Goal: Task Accomplishment & Management: Use online tool/utility

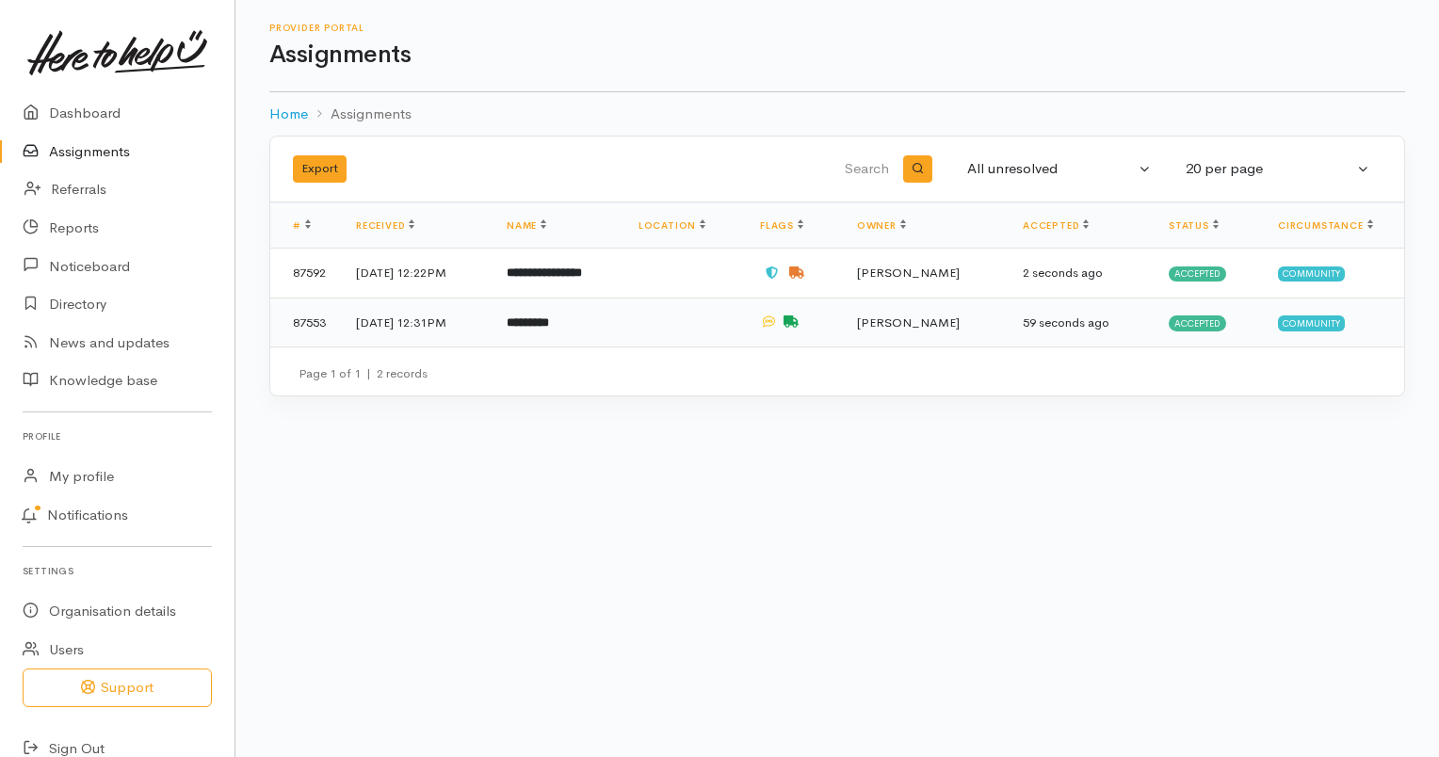
drag, startPoint x: 0, startPoint y: 0, endPoint x: 507, endPoint y: 329, distance: 604.0
click at [492, 329] on td "12 Aug 2025, 12:31PM" at bounding box center [416, 322] width 151 height 49
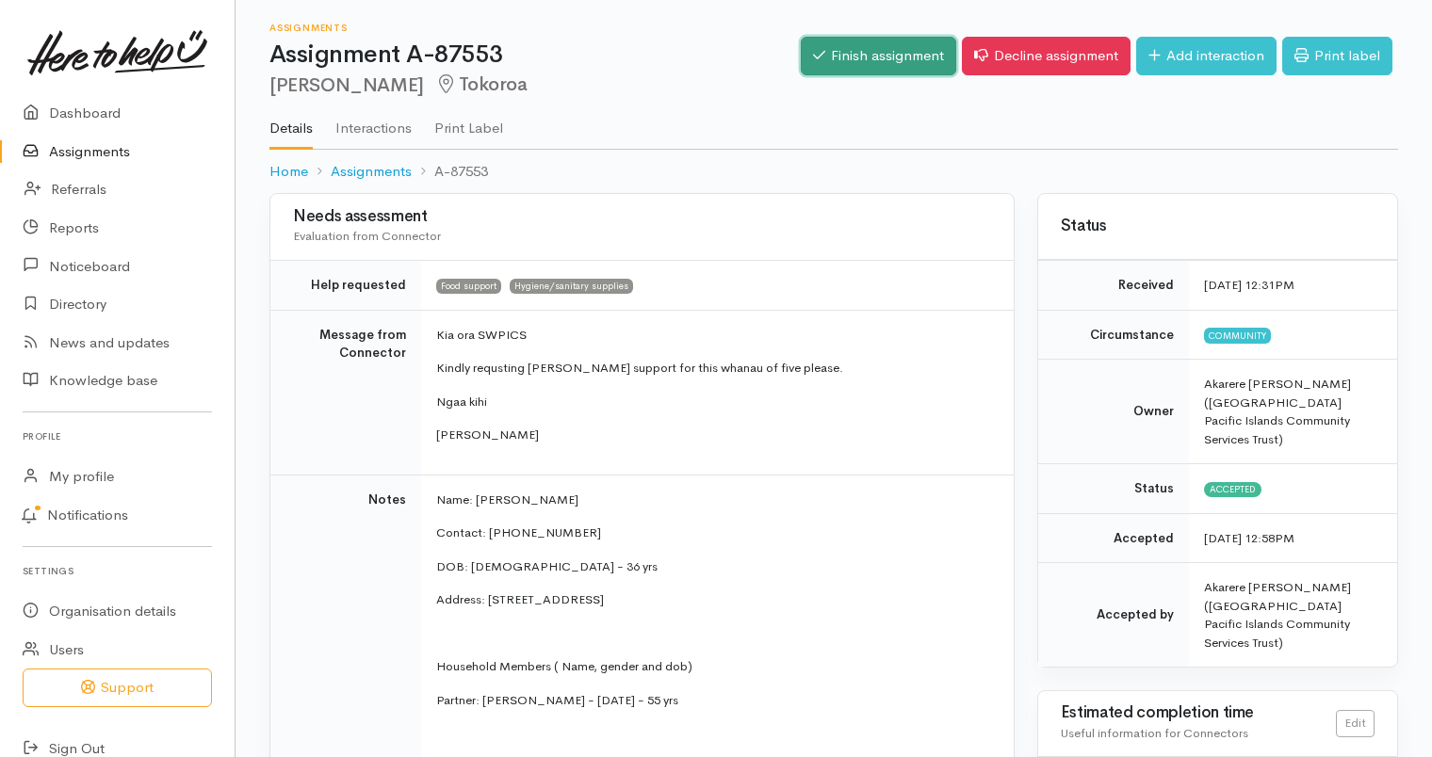
click at [837, 60] on link "Finish assignment" at bounding box center [878, 56] width 155 height 39
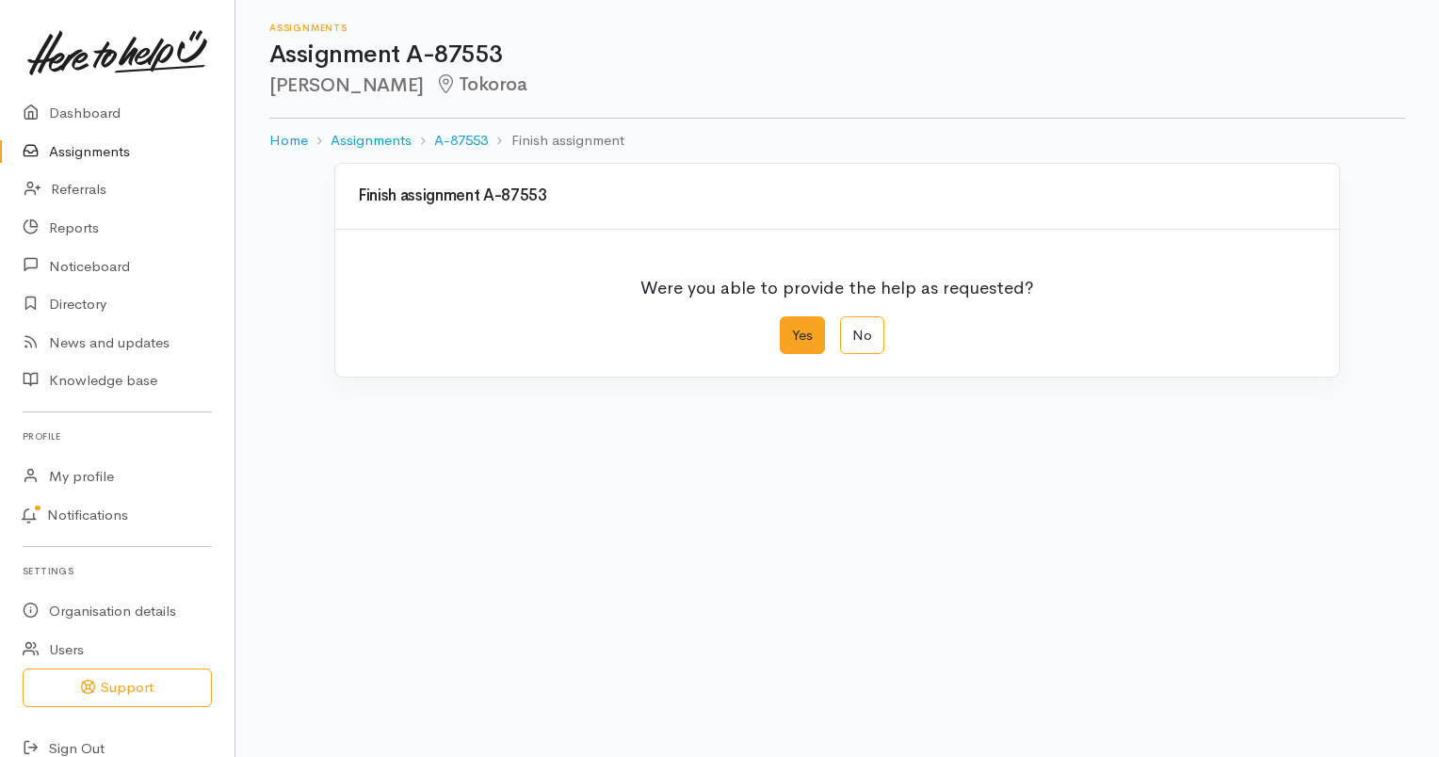
click at [816, 341] on label "Yes" at bounding box center [802, 335] width 45 height 39
click at [792, 329] on input "Yes" at bounding box center [786, 322] width 12 height 12
radio input "true"
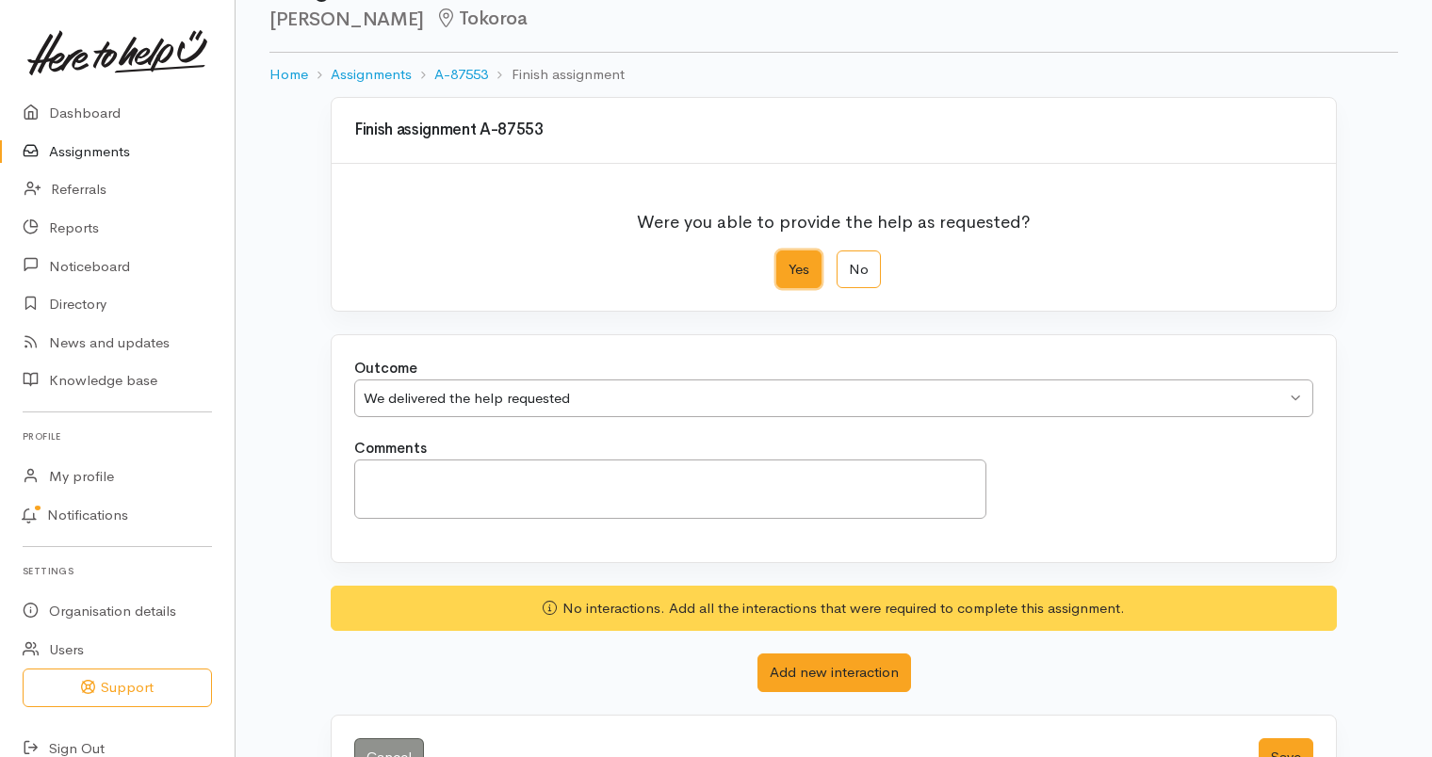
scroll to position [127, 0]
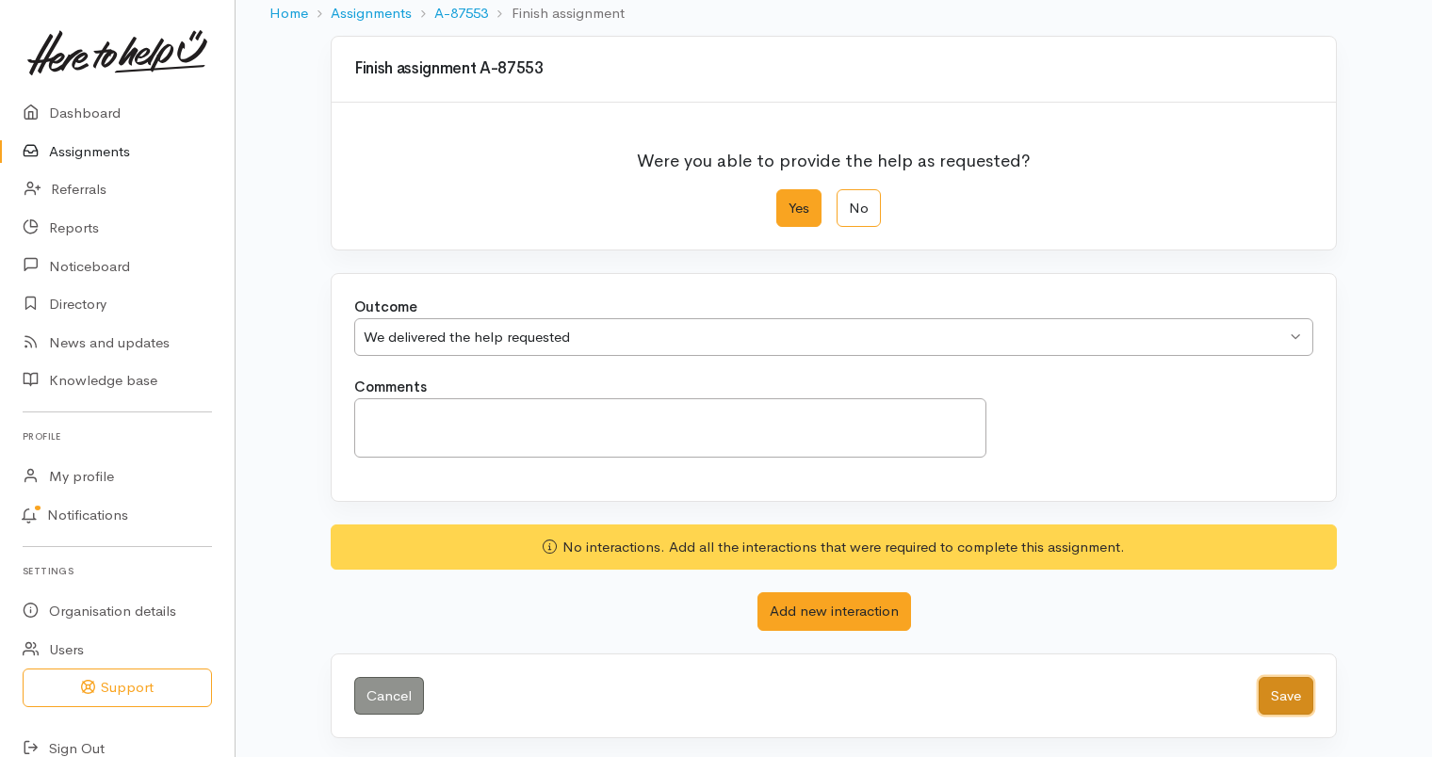
click at [1307, 688] on button "Save" at bounding box center [1285, 696] width 55 height 39
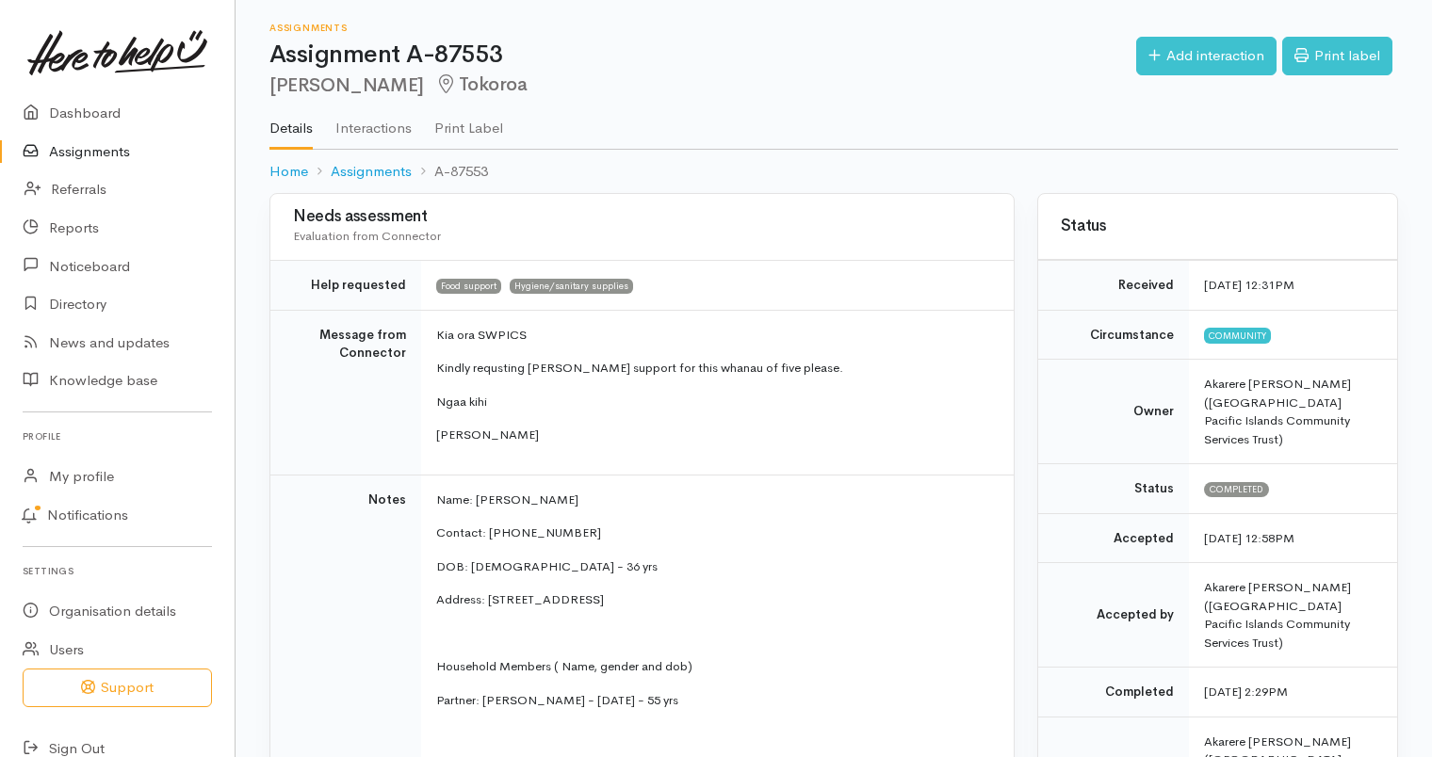
click at [98, 158] on link "Assignments" at bounding box center [117, 152] width 235 height 39
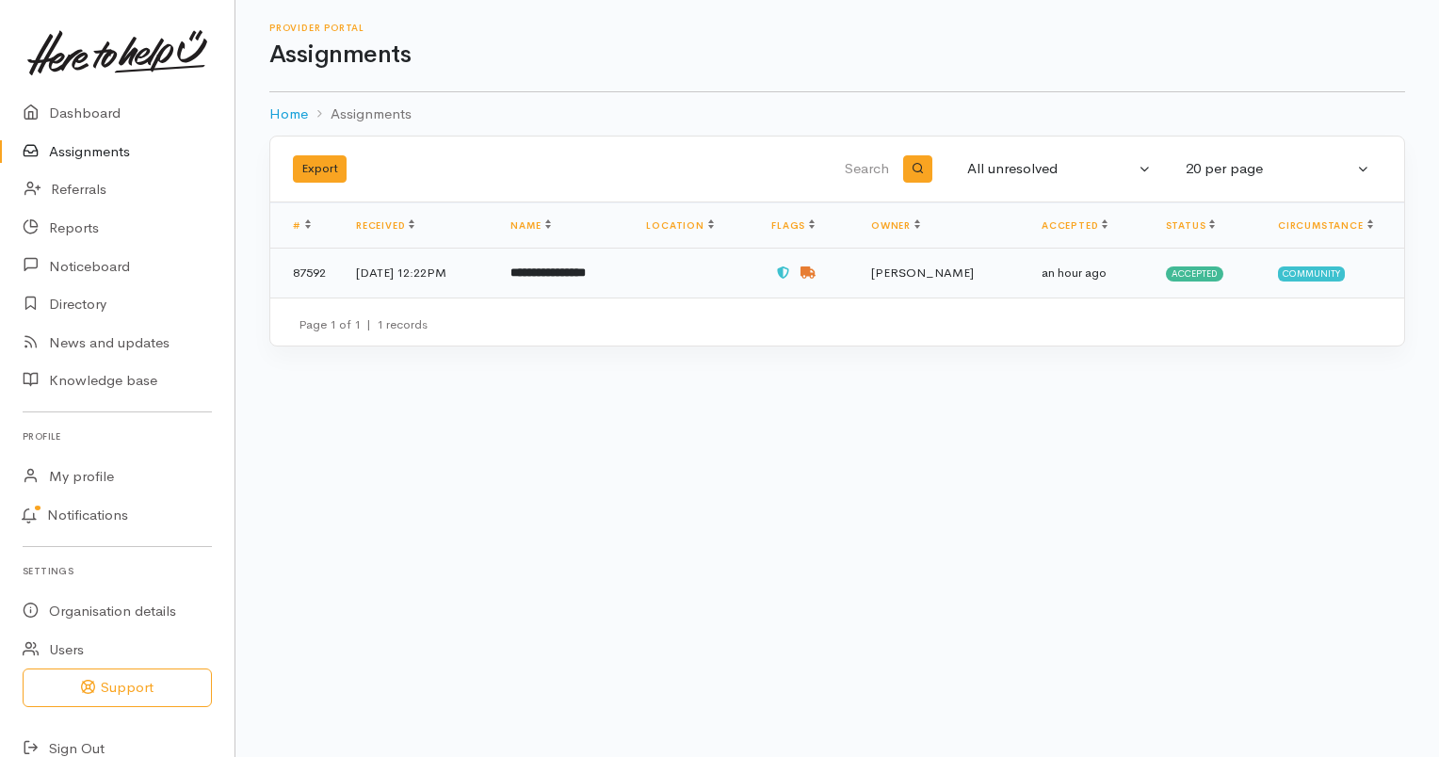
click at [700, 280] on td at bounding box center [693, 273] width 125 height 49
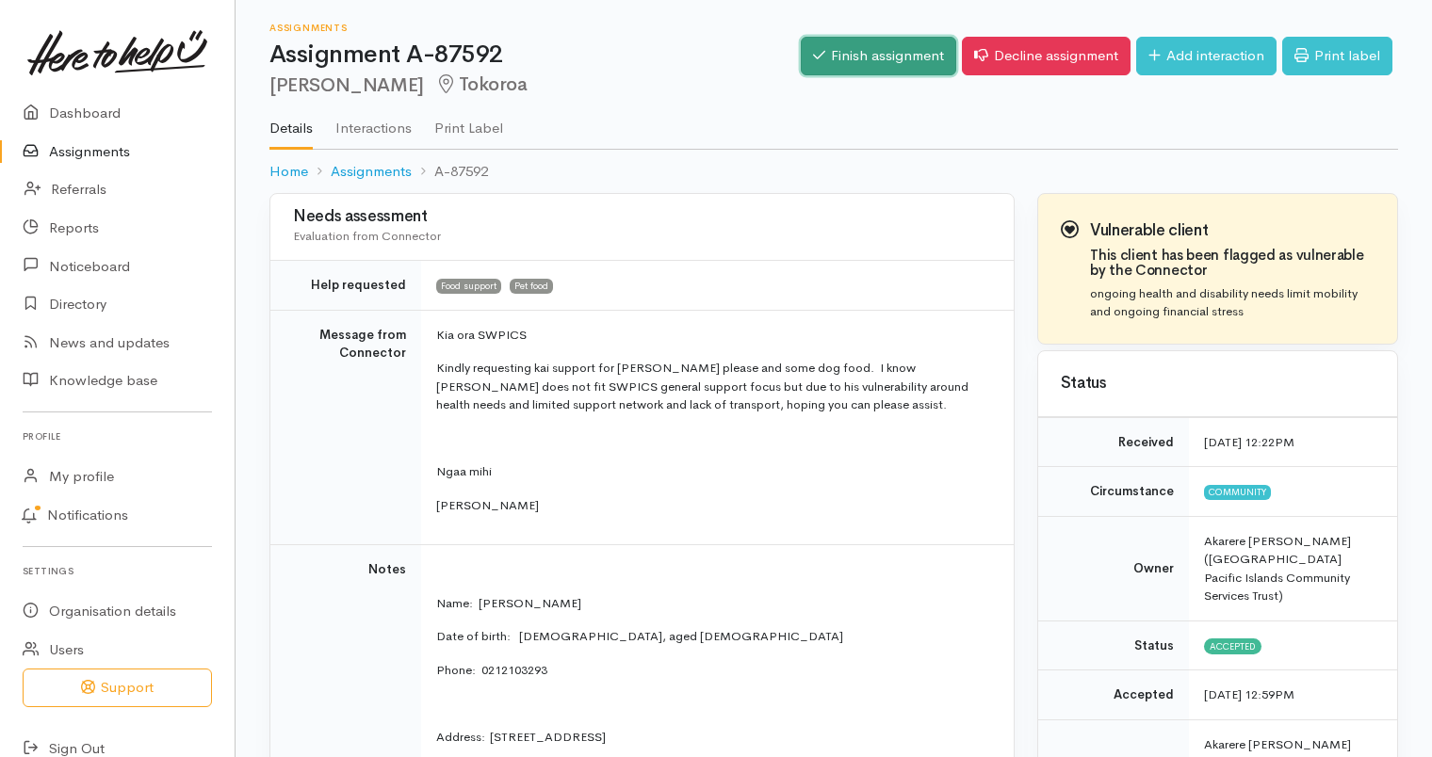
click at [851, 53] on link "Finish assignment" at bounding box center [878, 56] width 155 height 39
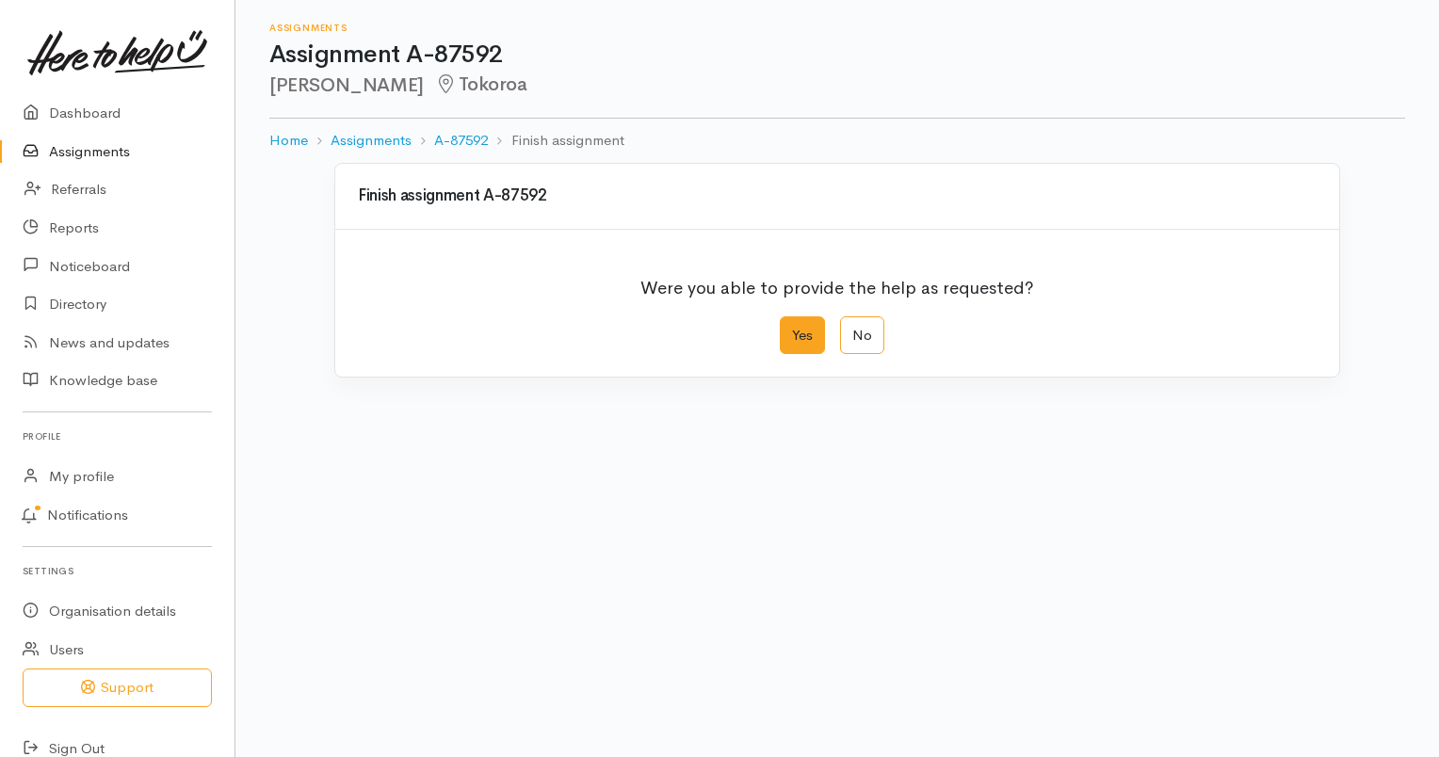
click at [817, 345] on label "Yes" at bounding box center [802, 335] width 45 height 39
click at [792, 329] on input "Yes" at bounding box center [786, 322] width 12 height 12
radio input "true"
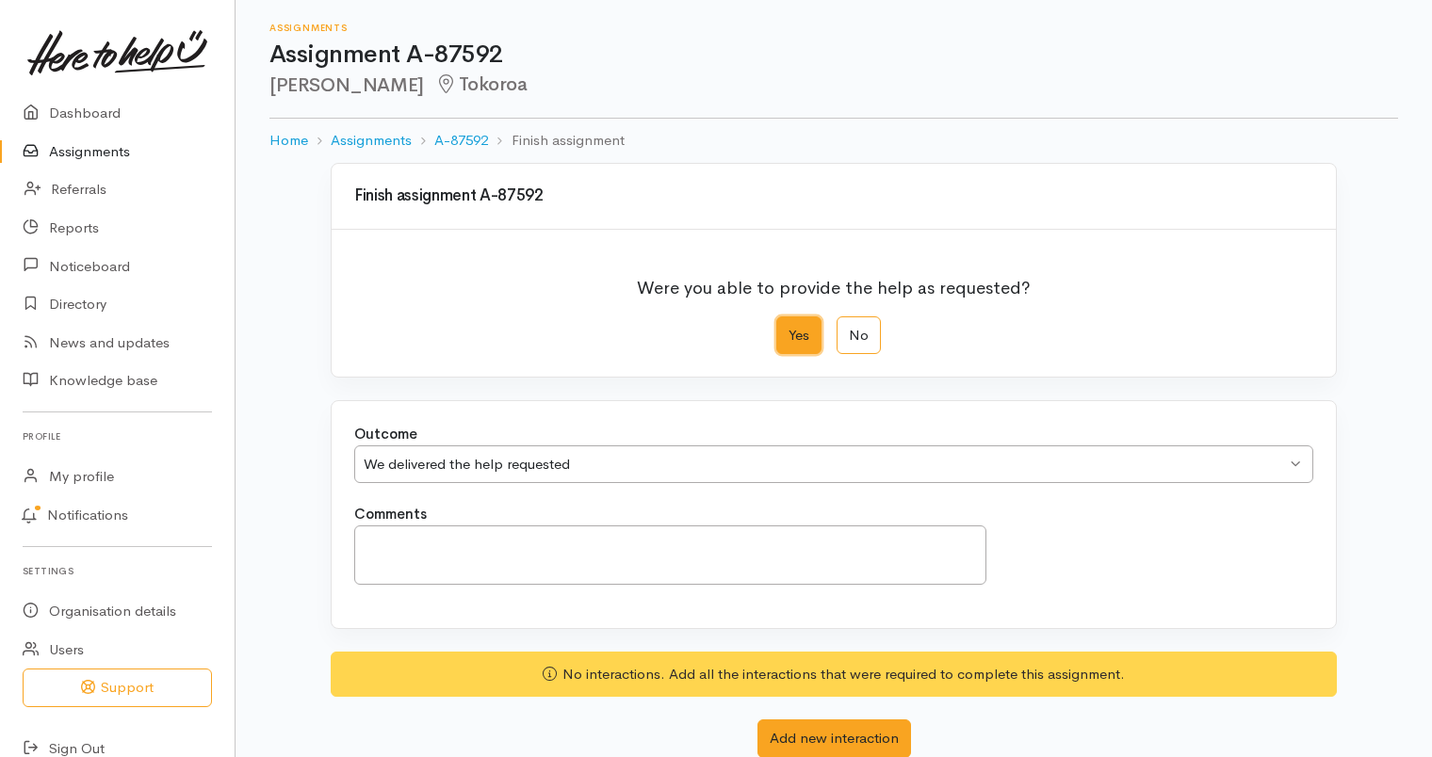
scroll to position [127, 0]
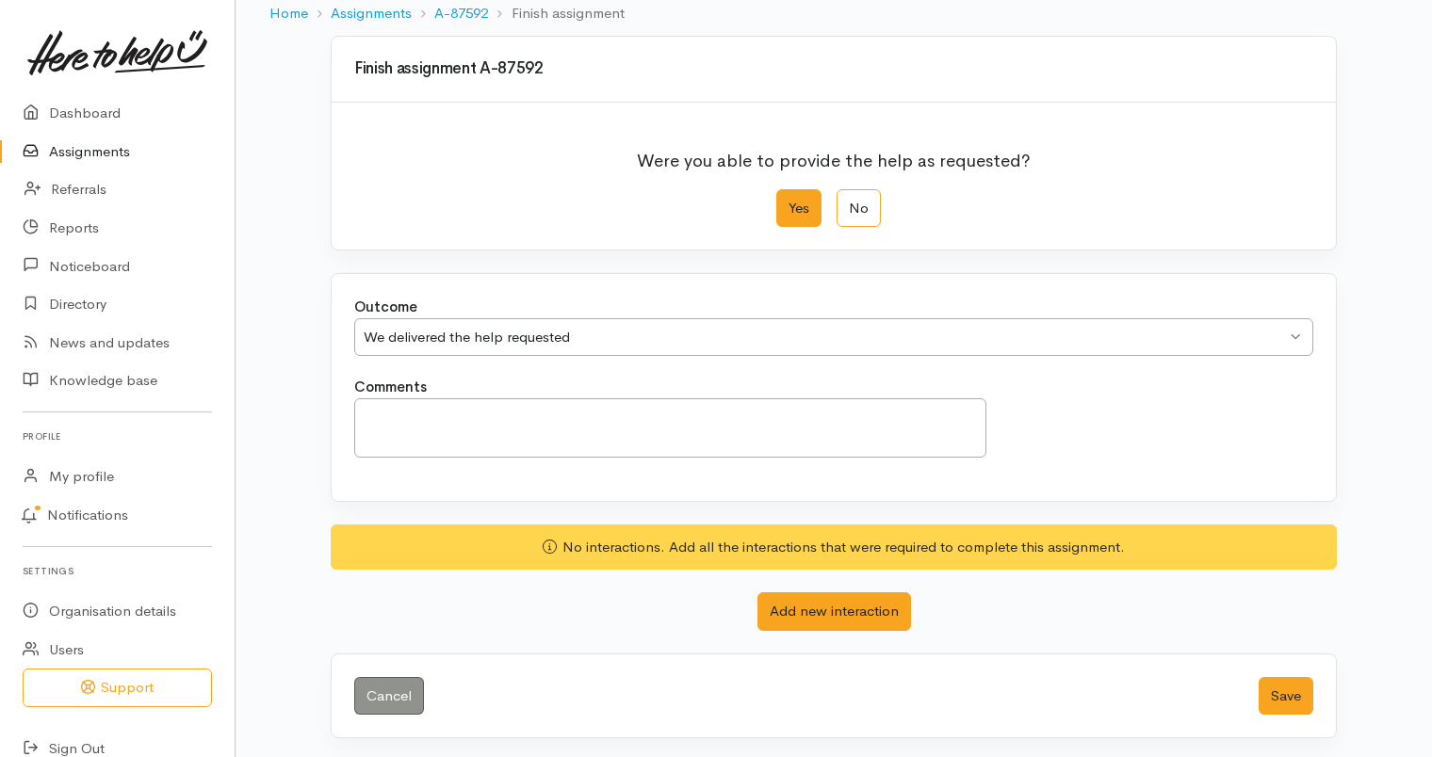
click at [1314, 699] on div "Cancel Save" at bounding box center [834, 697] width 1004 height 84
click at [1304, 697] on button "Save" at bounding box center [1285, 696] width 55 height 39
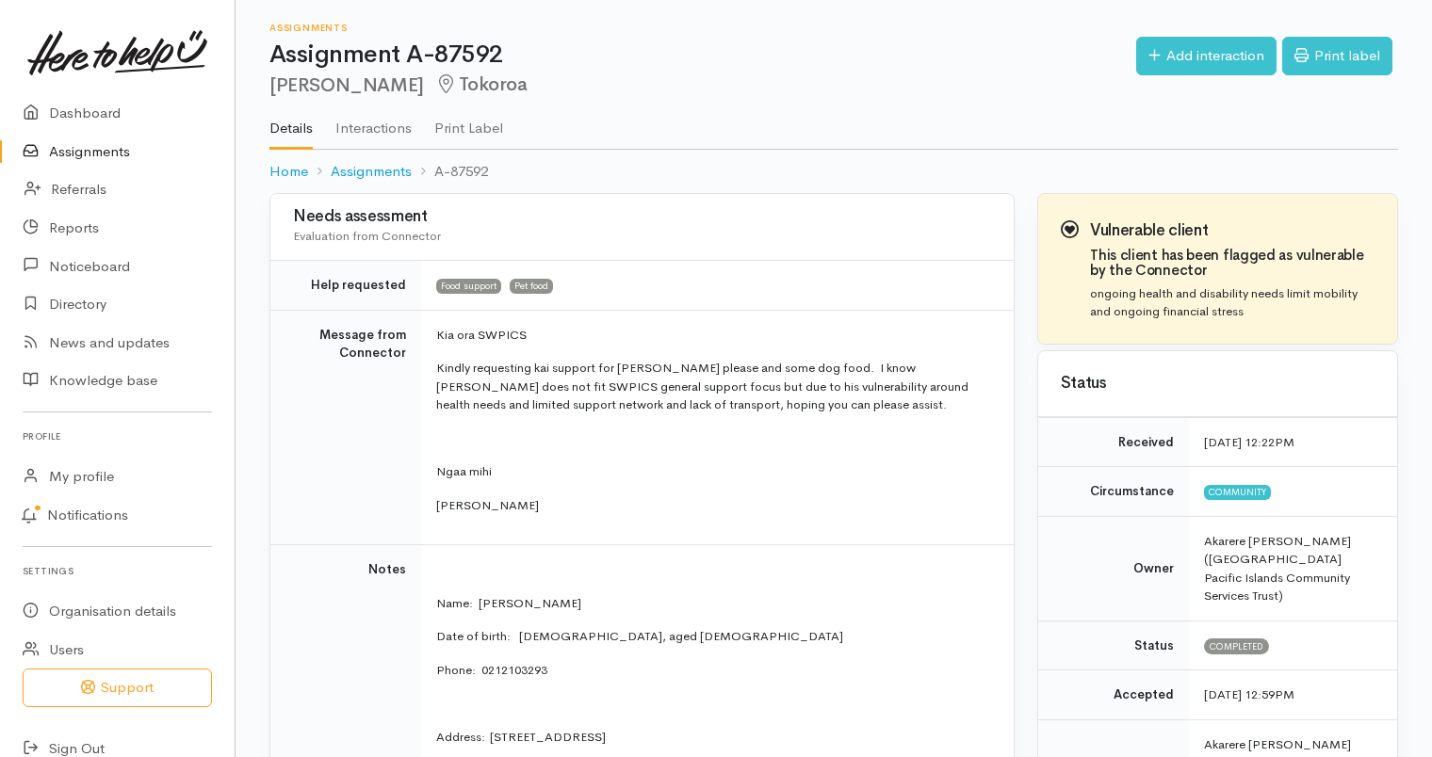
click at [87, 154] on link "Assignments" at bounding box center [117, 152] width 235 height 39
